Goal: Transaction & Acquisition: Purchase product/service

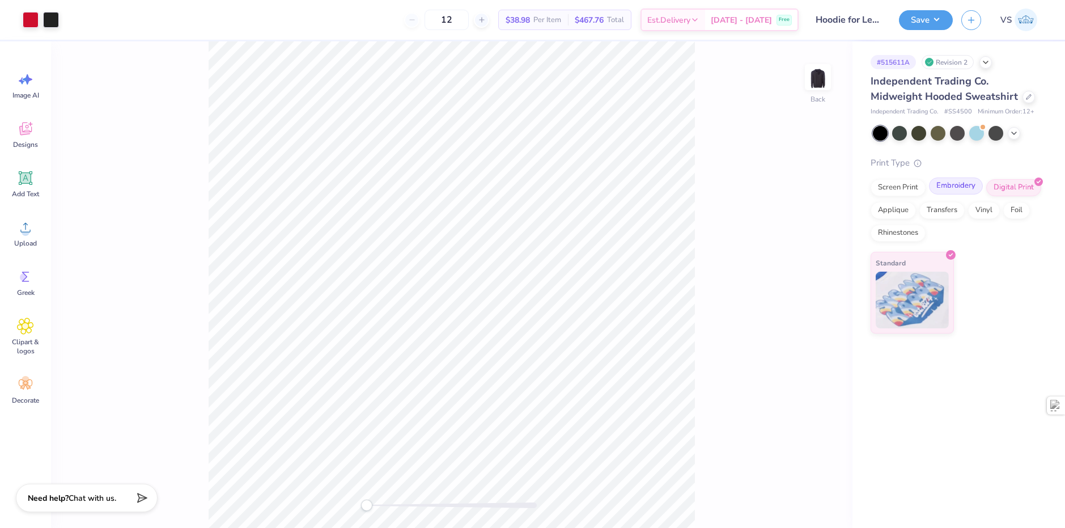
click at [971, 184] on div "Embroidery" at bounding box center [956, 185] width 54 height 17
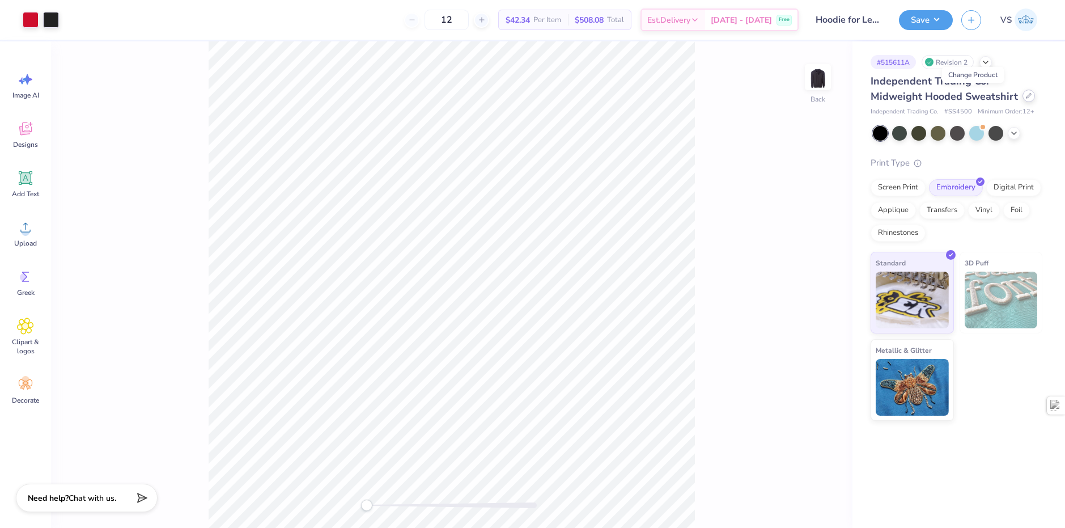
click at [1026, 97] on icon at bounding box center [1029, 96] width 6 height 6
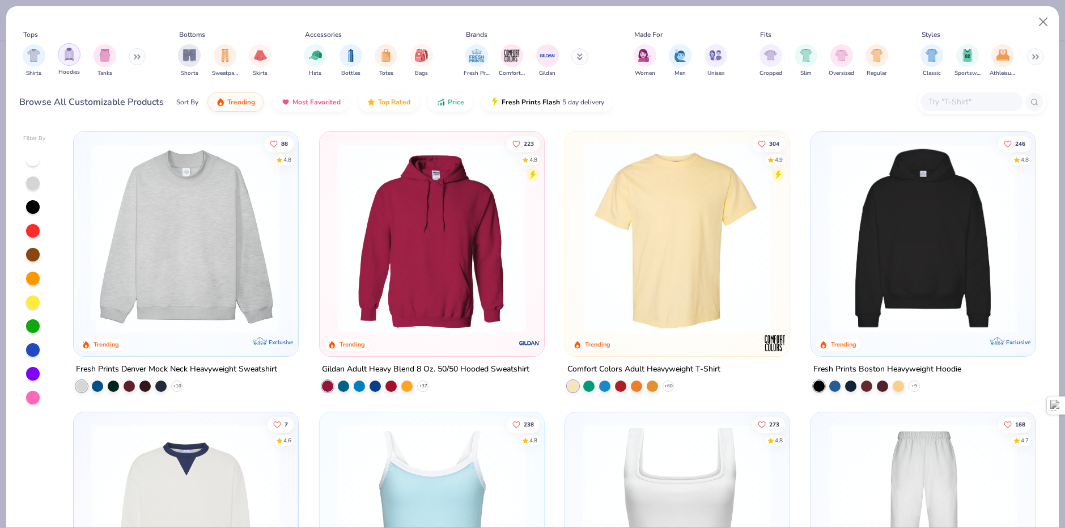
click at [67, 55] on img "filter for Hoodies" at bounding box center [69, 54] width 12 height 13
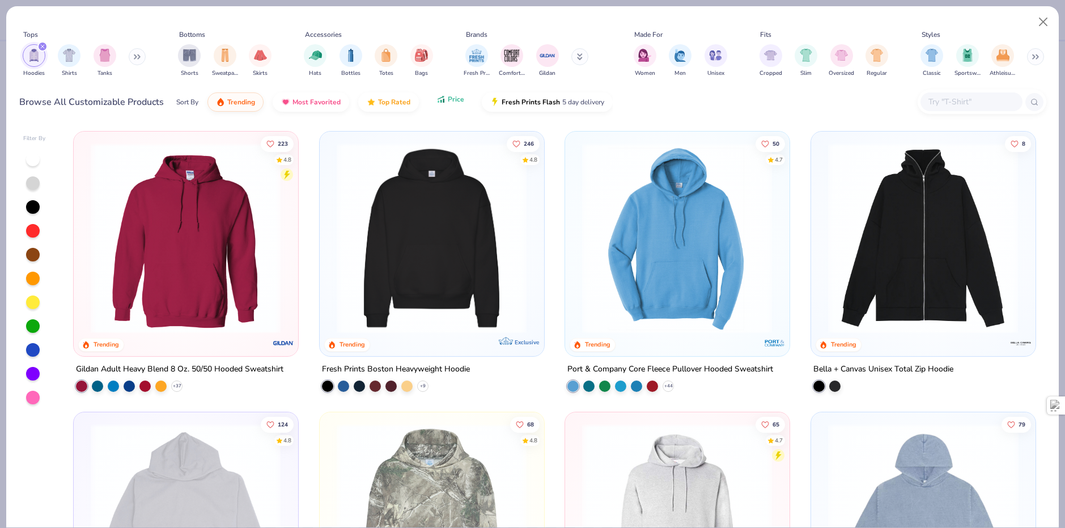
click at [444, 109] on button "Price" at bounding box center [450, 99] width 45 height 19
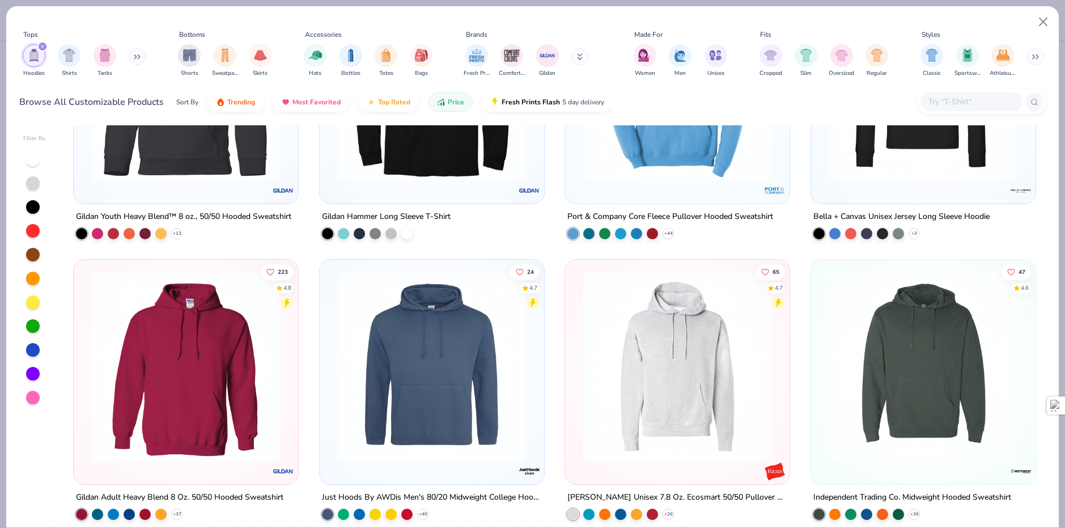
scroll to position [227, 0]
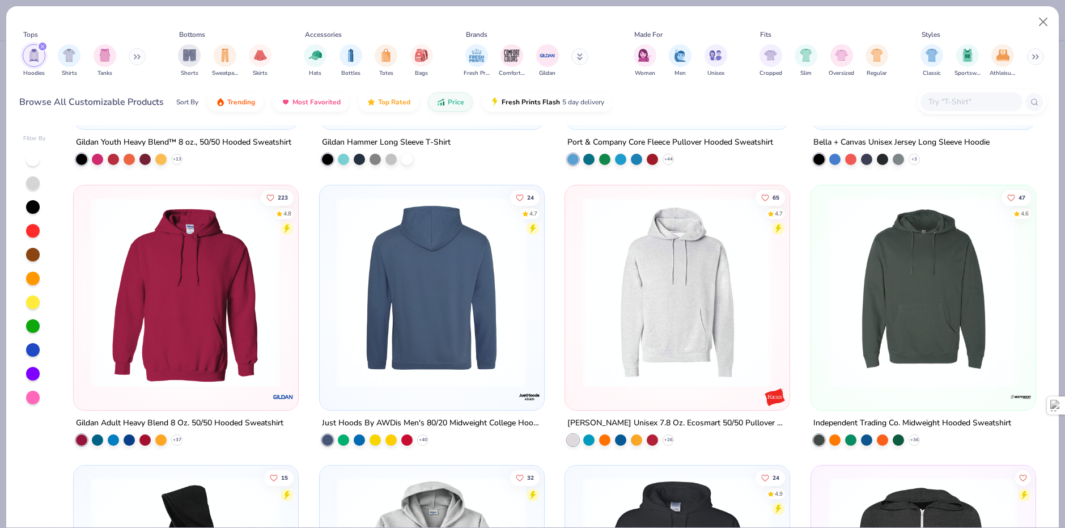
click at [331, 286] on img at bounding box center [229, 291] width 201 height 191
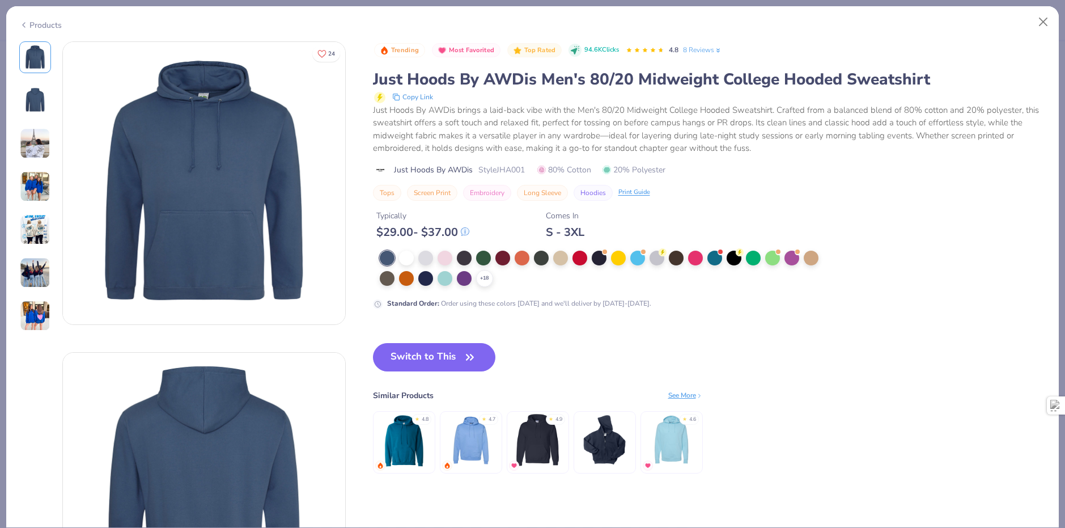
click at [35, 20] on div "Products" at bounding box center [40, 25] width 43 height 12
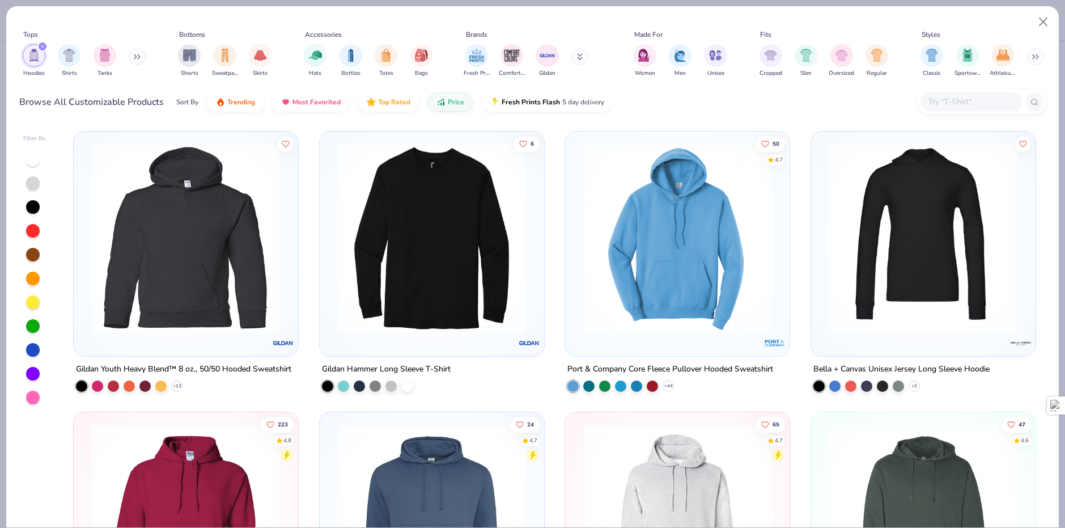
click at [620, 270] on img at bounding box center [677, 238] width 201 height 191
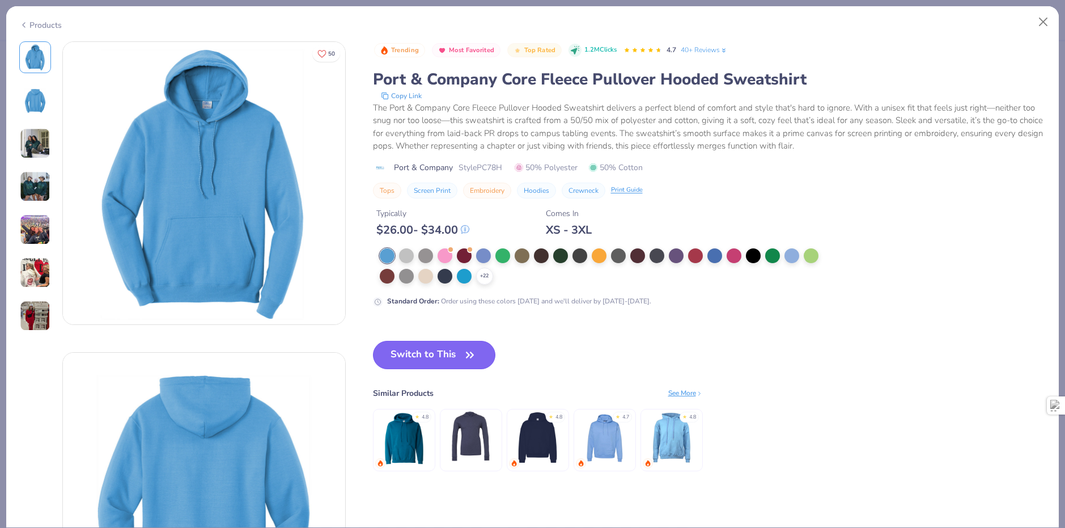
drag, startPoint x: 446, startPoint y: 344, endPoint x: 441, endPoint y: 340, distance: 6.1
click at [446, 344] on button "Switch to This" at bounding box center [434, 355] width 123 height 28
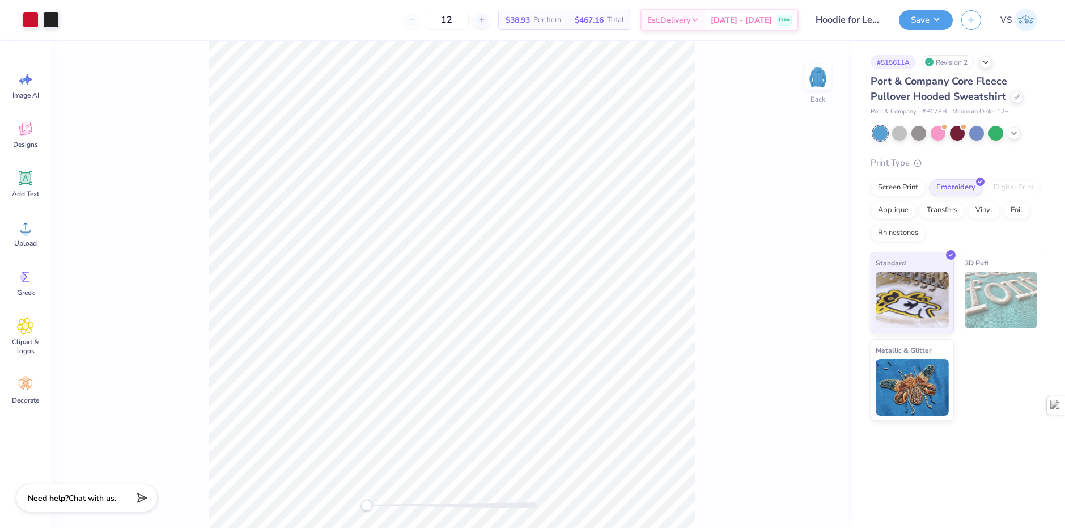
click at [1008, 184] on div "Digital Print" at bounding box center [1014, 187] width 55 height 17
click at [1013, 99] on div at bounding box center [1017, 96] width 12 height 12
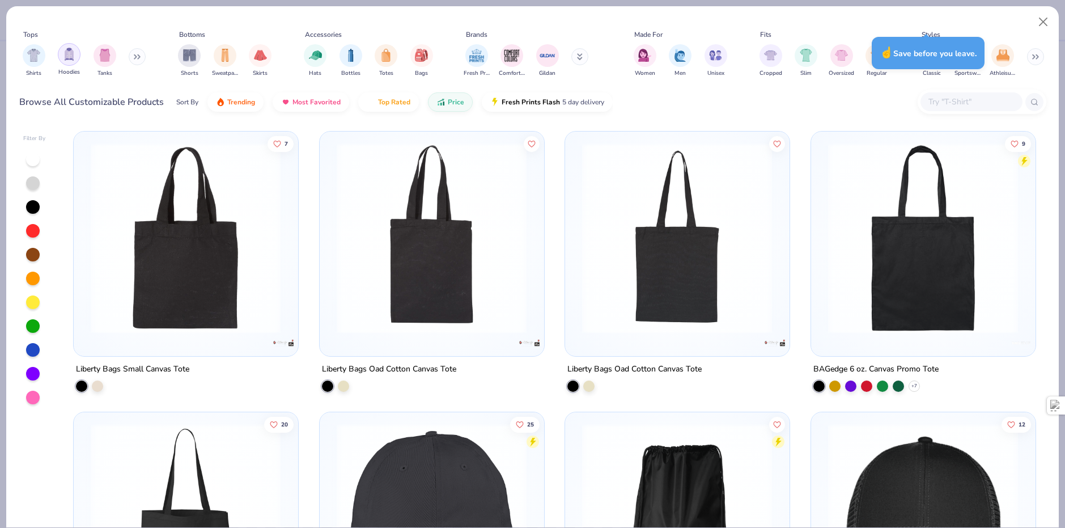
click at [70, 56] on img "filter for Hoodies" at bounding box center [69, 54] width 12 height 13
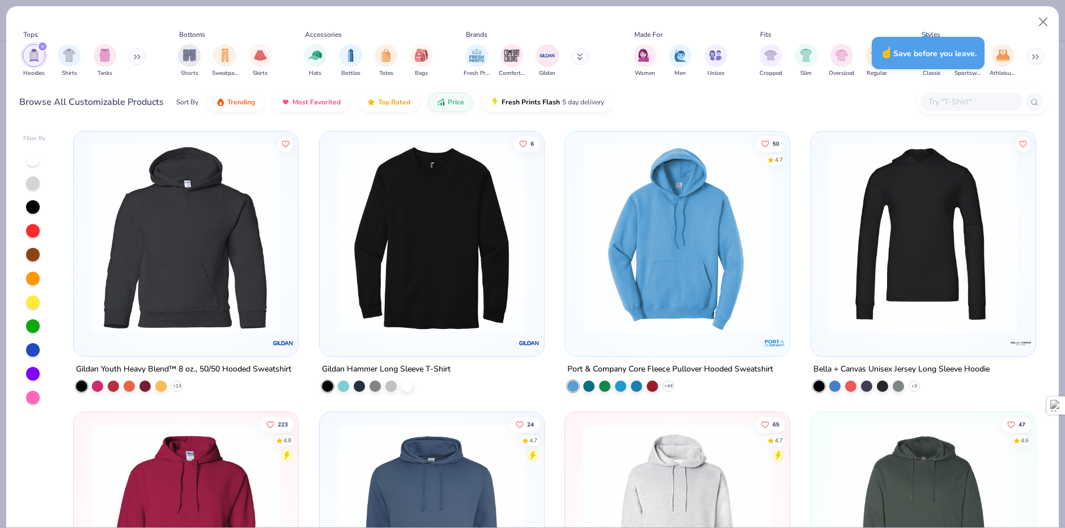
click at [217, 319] on img at bounding box center [185, 238] width 201 height 191
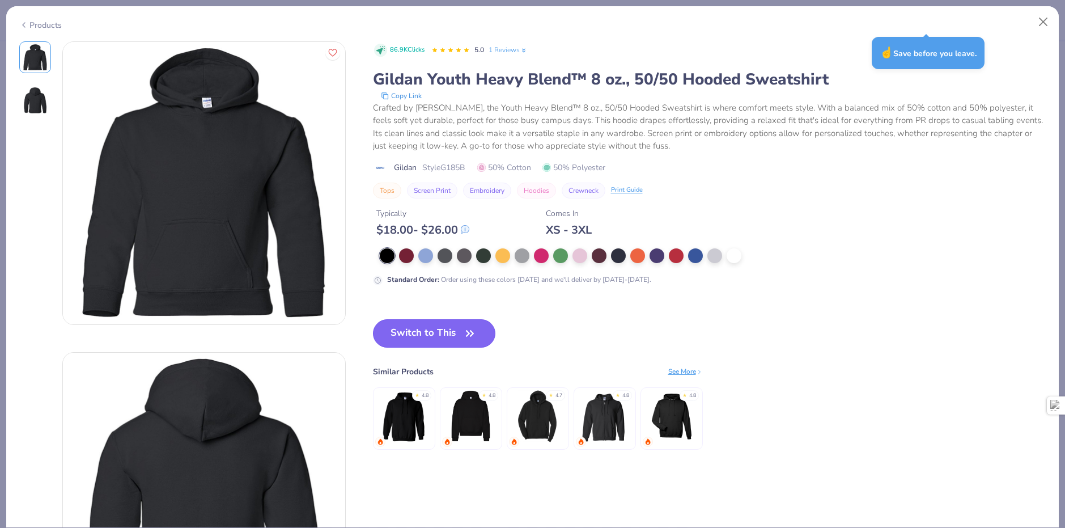
click at [459, 325] on button "Switch to This" at bounding box center [434, 333] width 123 height 28
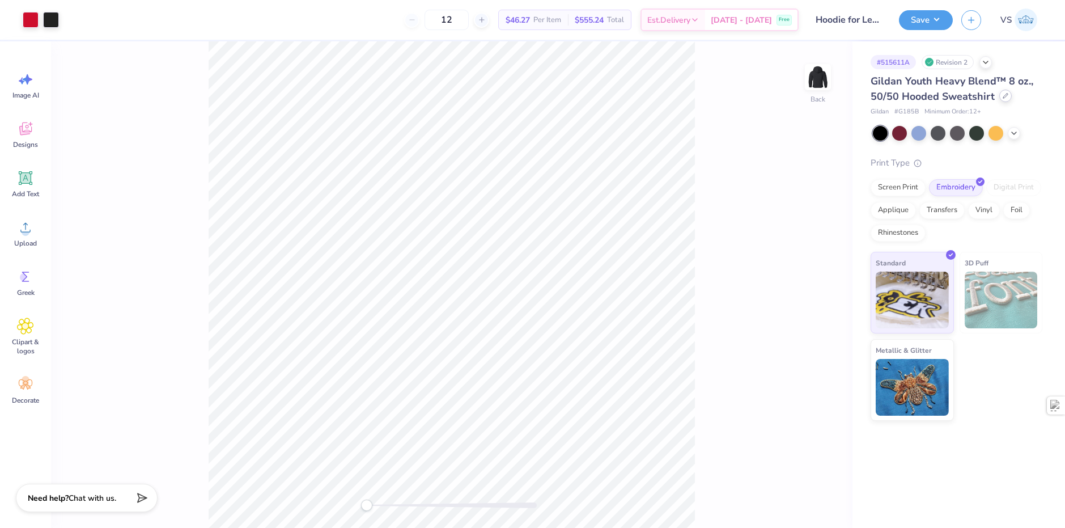
click at [1000, 98] on div at bounding box center [1006, 96] width 12 height 12
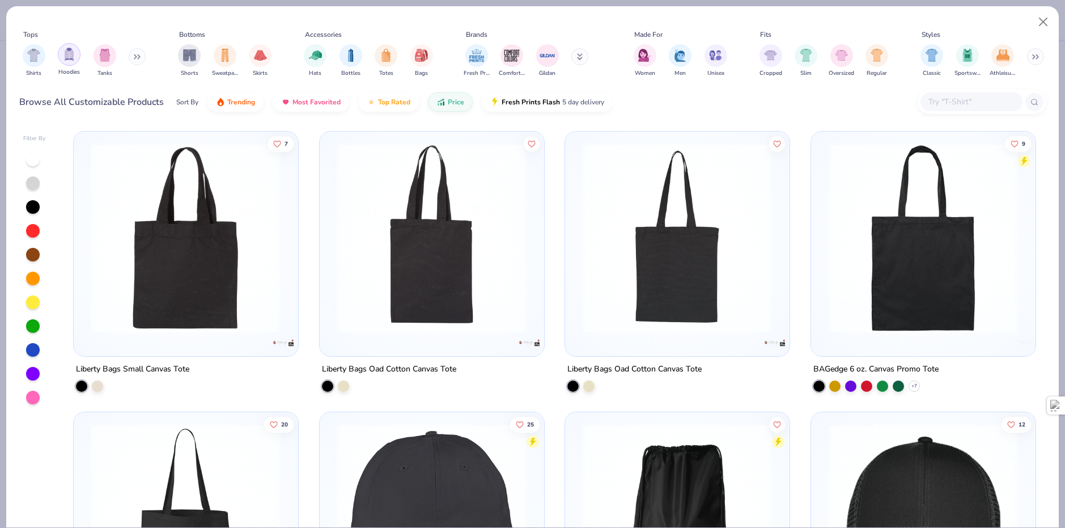
click at [66, 56] on img "filter for Hoodies" at bounding box center [69, 54] width 12 height 13
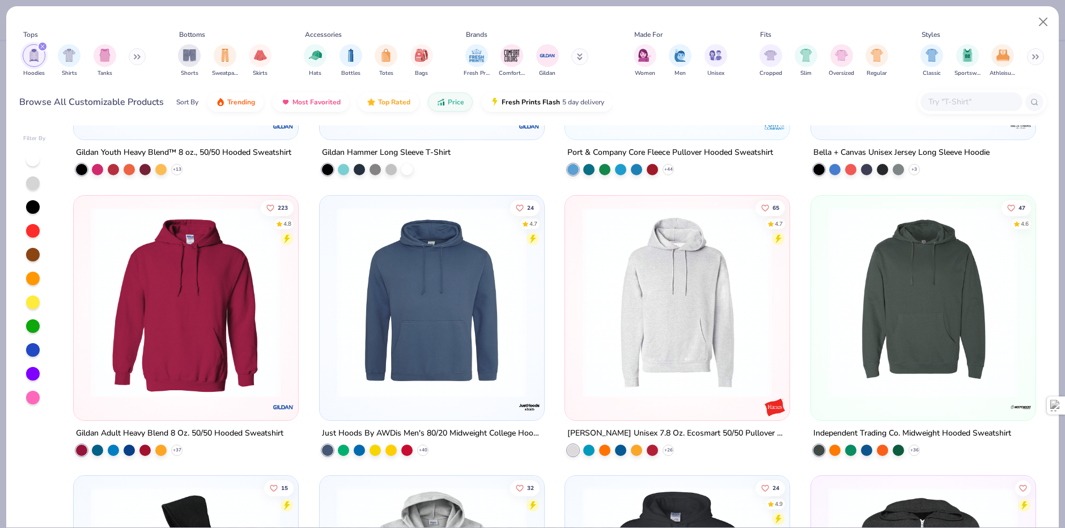
scroll to position [227, 0]
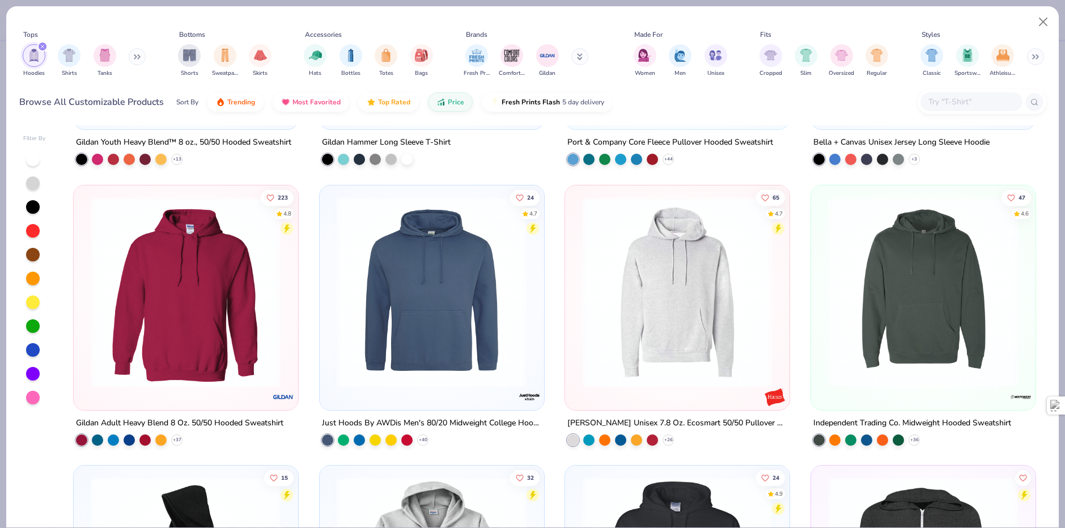
click at [285, 318] on div at bounding box center [185, 289] width 213 height 196
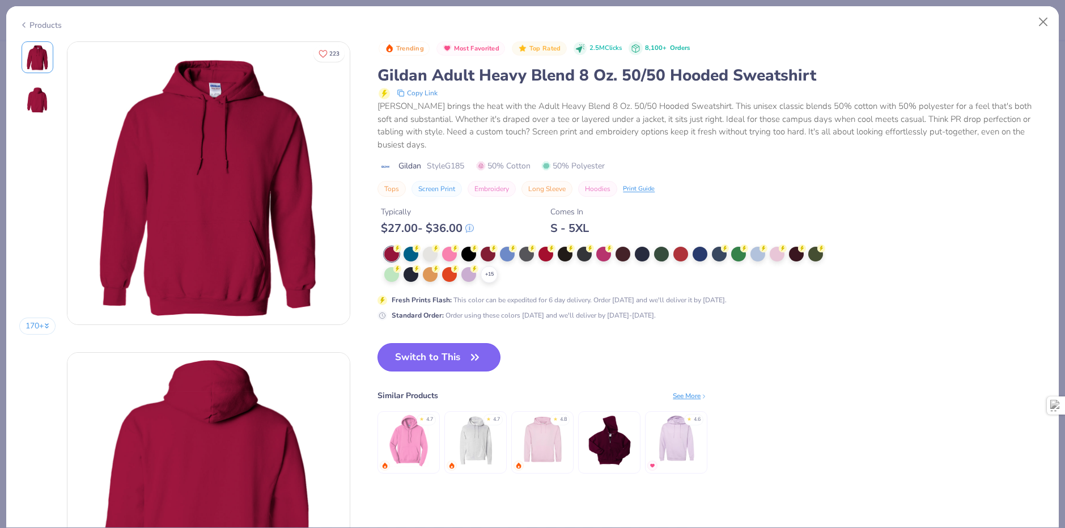
click at [447, 354] on button "Switch to This" at bounding box center [439, 357] width 123 height 28
click at [426, 355] on button "Switch to This" at bounding box center [439, 357] width 123 height 28
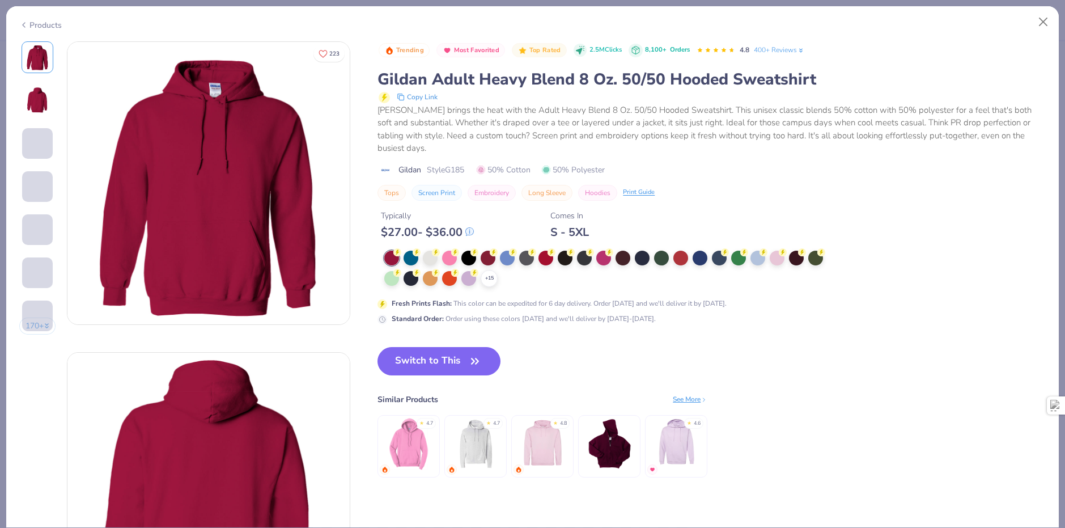
click at [430, 355] on button "Switch to This" at bounding box center [439, 361] width 123 height 28
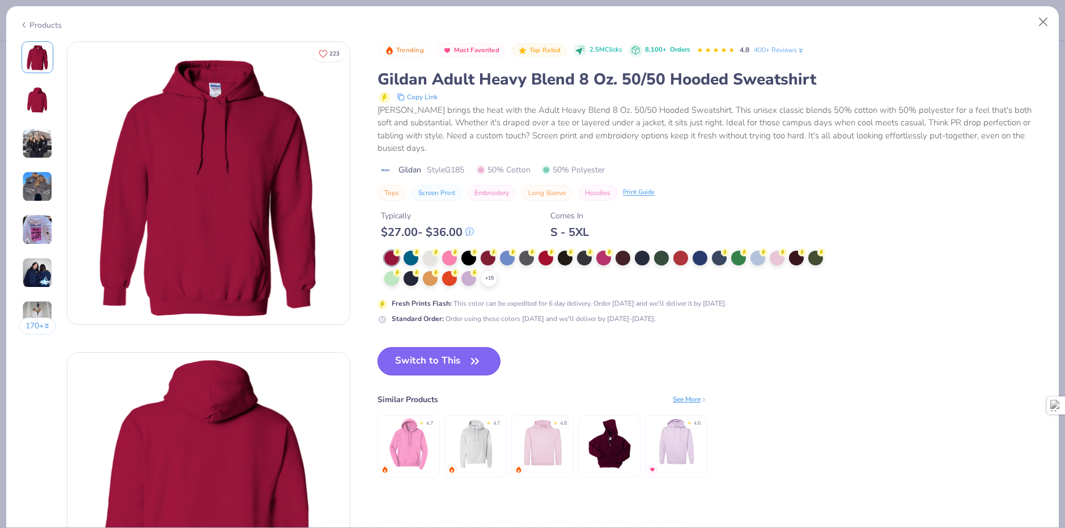
click at [458, 354] on button "Switch to This" at bounding box center [439, 361] width 123 height 28
click at [472, 256] on div at bounding box center [469, 256] width 15 height 15
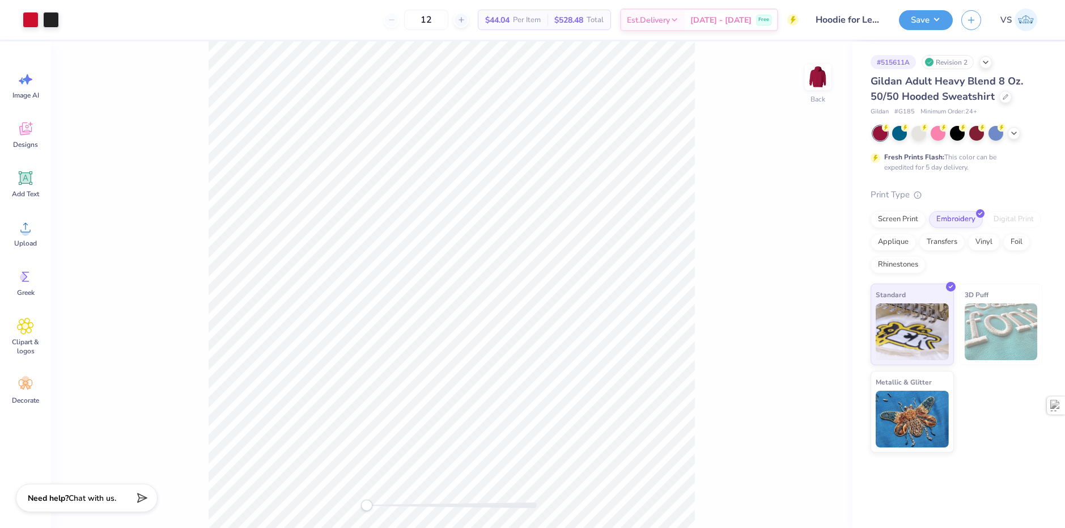
click at [1010, 217] on div "Digital Print" at bounding box center [1014, 219] width 55 height 17
click at [1011, 217] on div "Digital Print" at bounding box center [1014, 219] width 55 height 17
click at [1041, 227] on div "Screen Print Embroidery Digital Print Applique Transfers Vinyl Foil Rhinestones" at bounding box center [957, 242] width 172 height 62
